Goal: Find specific page/section

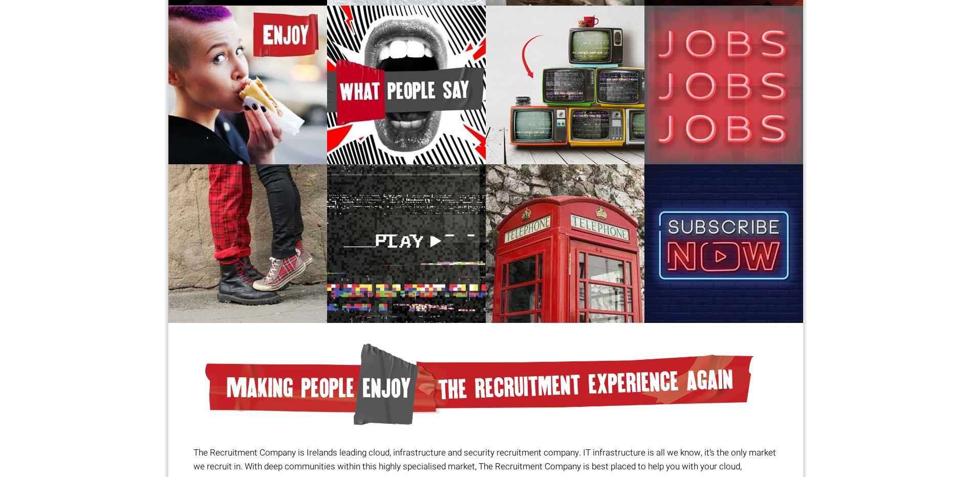
scroll to position [306, 0]
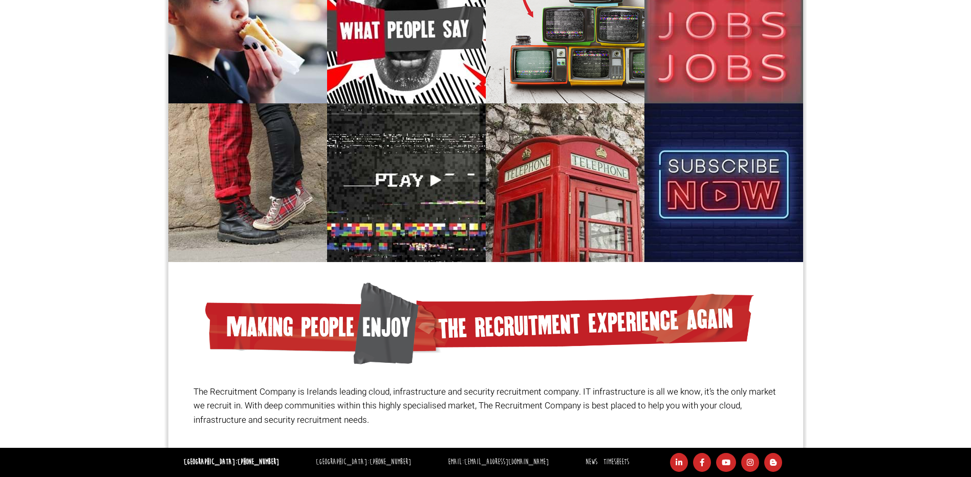
drag, startPoint x: 975, startPoint y: 45, endPoint x: 780, endPoint y: 382, distance: 389.6
click at [960, 338] on html "[GEOGRAPHIC_DATA]: [PHONE_NUMBER] [GEOGRAPHIC_DATA]: [PHONE_NUMBER] [GEOGRAPHIC…" at bounding box center [485, 85] width 971 height 783
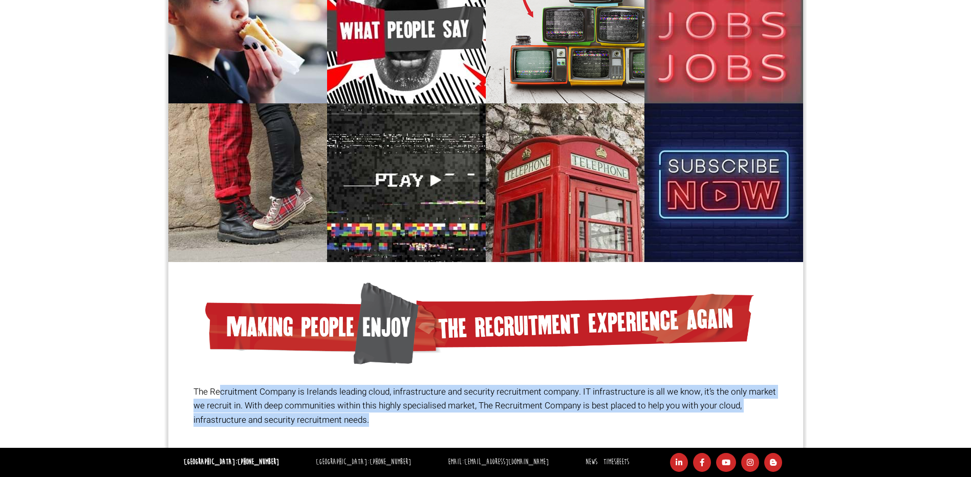
drag, startPoint x: 219, startPoint y: 390, endPoint x: 559, endPoint y: 414, distance: 341.2
click at [559, 414] on p "The Recruitment Company is Irelands leading cloud, infrastructure and security …" at bounding box center [485, 406] width 584 height 42
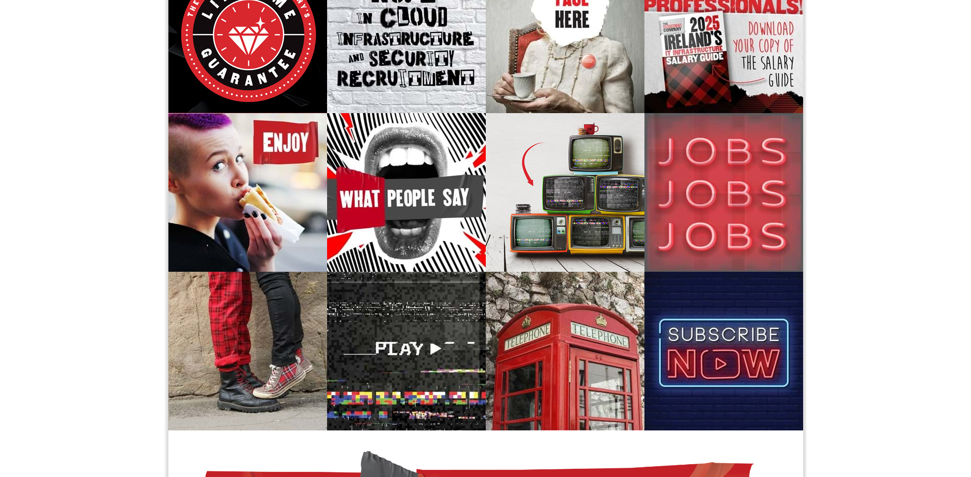
scroll to position [0, 0]
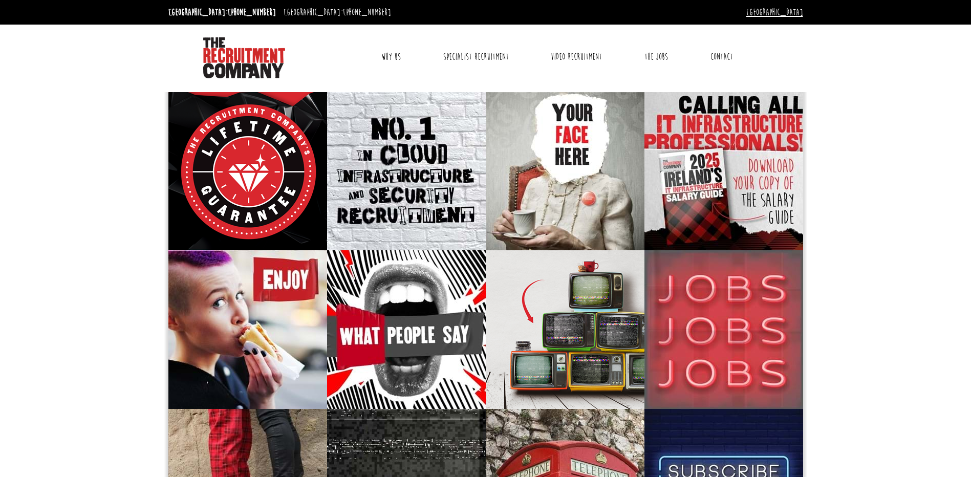
click at [796, 9] on link "[GEOGRAPHIC_DATA]" at bounding box center [774, 12] width 57 height 11
click at [787, 39] on link "[GEOGRAPHIC_DATA]" at bounding box center [769, 44] width 68 height 15
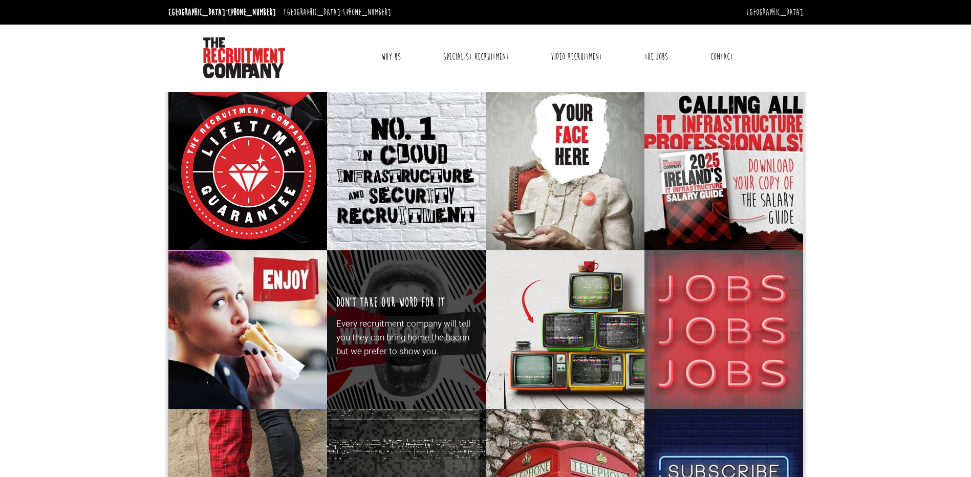
scroll to position [306, 0]
